Goal: Task Accomplishment & Management: Complete application form

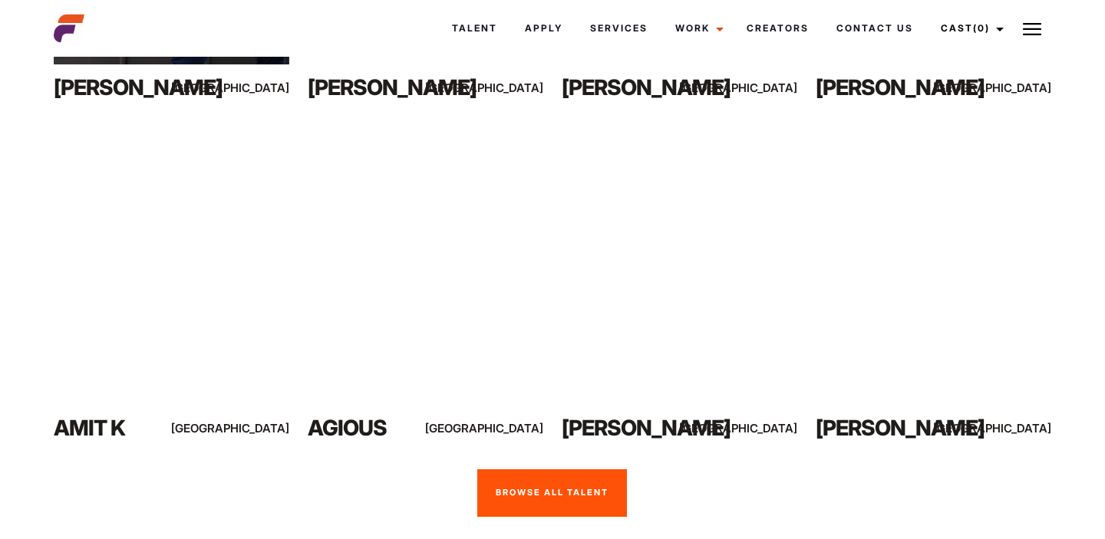
scroll to position [1167, 0]
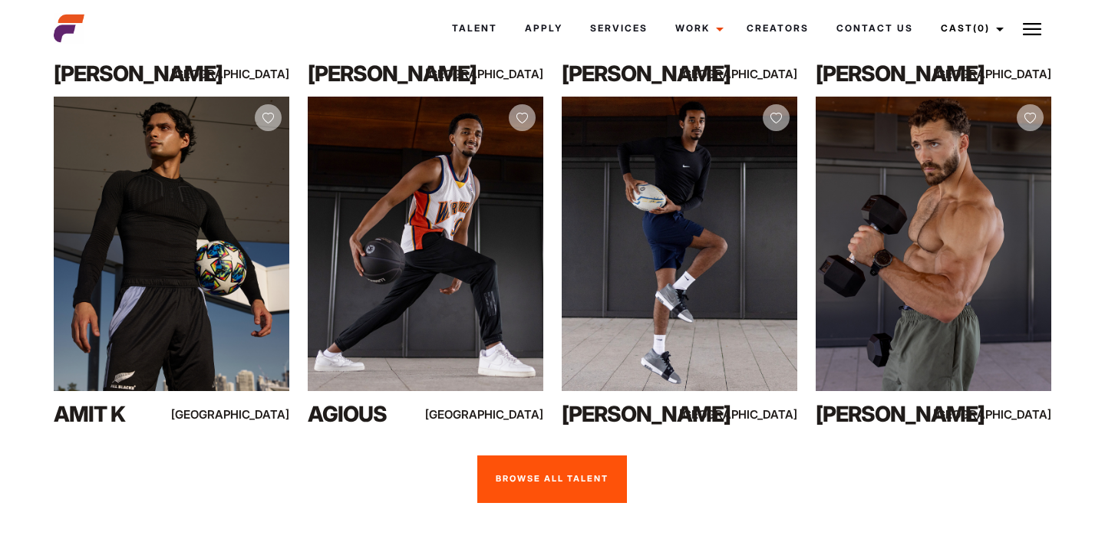
click at [523, 456] on link "Browse all talent" at bounding box center [552, 480] width 150 height 48
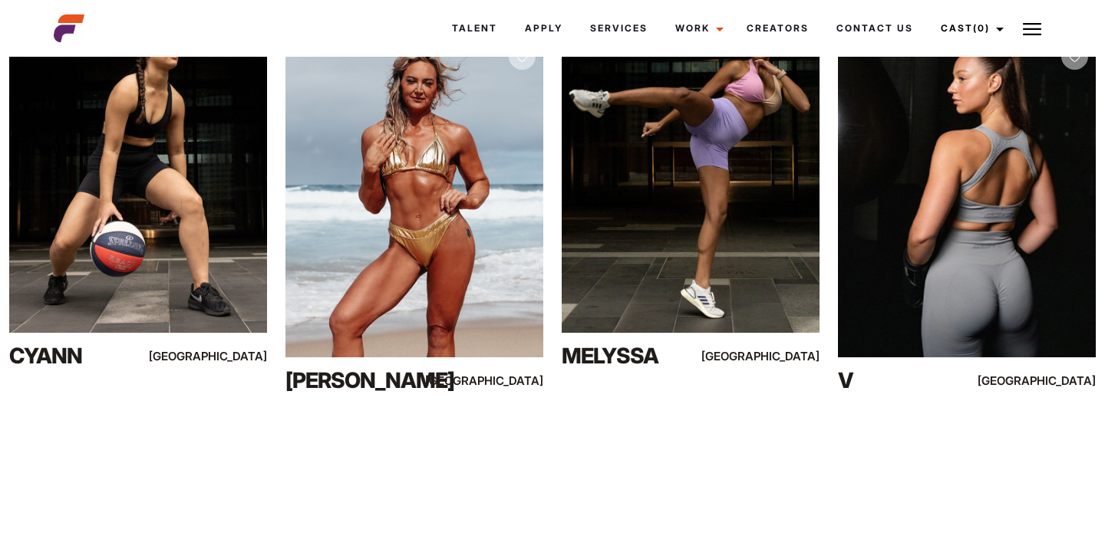
scroll to position [15448, 0]
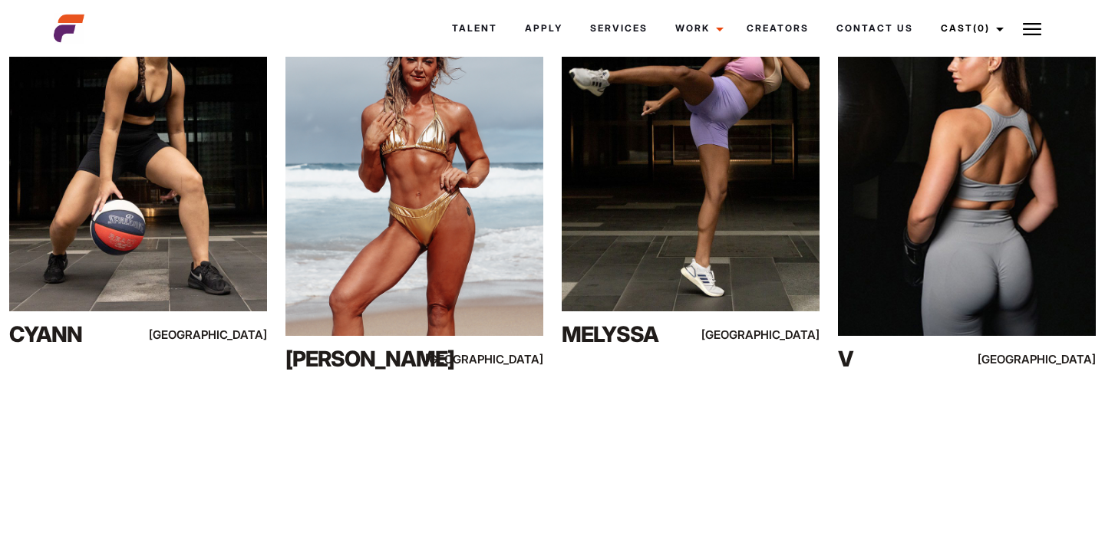
click at [67, 25] on img at bounding box center [69, 28] width 31 height 31
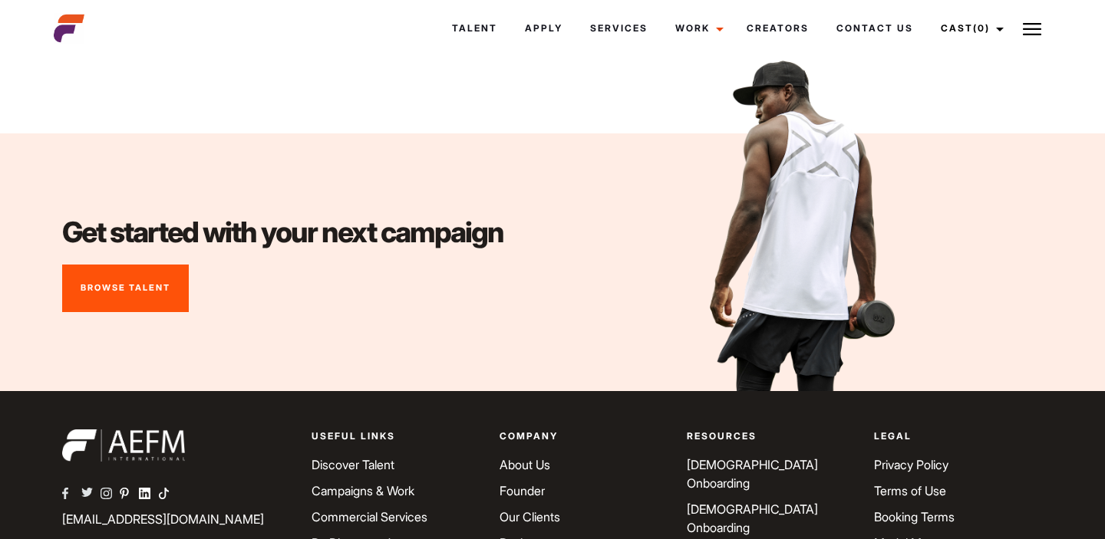
scroll to position [5686, 0]
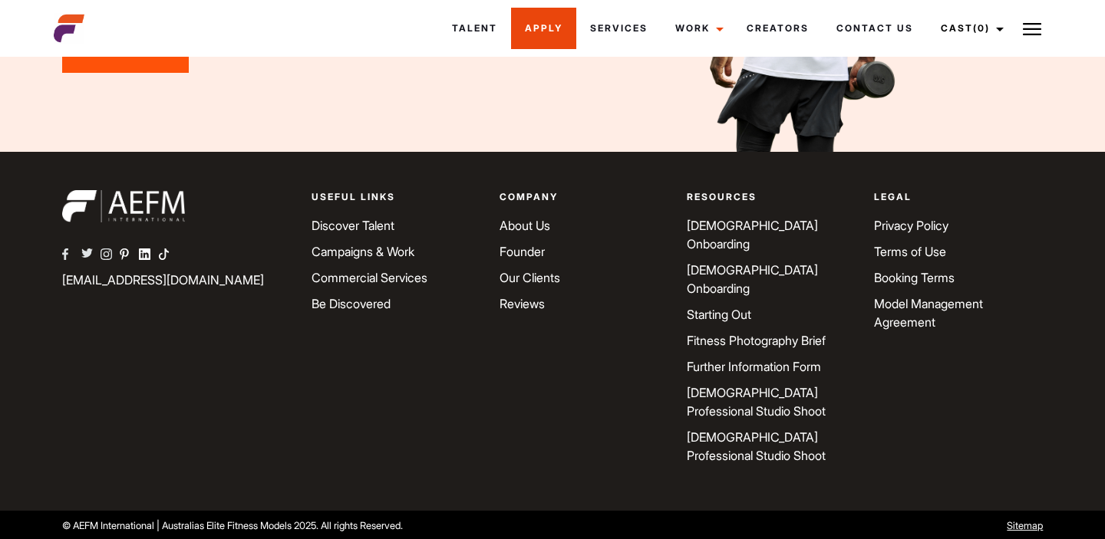
click at [525, 32] on link "Apply" at bounding box center [543, 28] width 65 height 41
